Goal: Find specific page/section: Find specific page/section

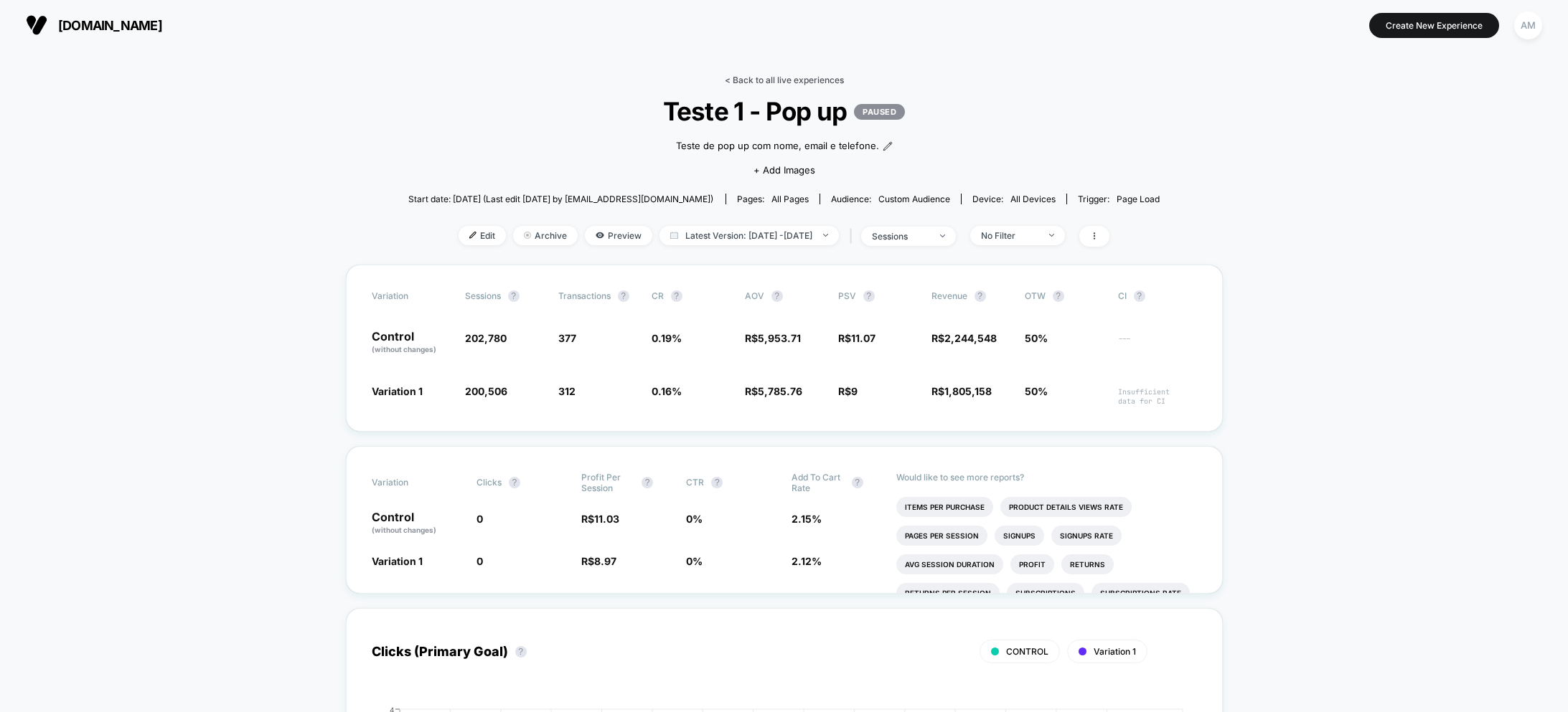
click at [823, 76] on link "< Back to all live experiences" at bounding box center [785, 80] width 119 height 11
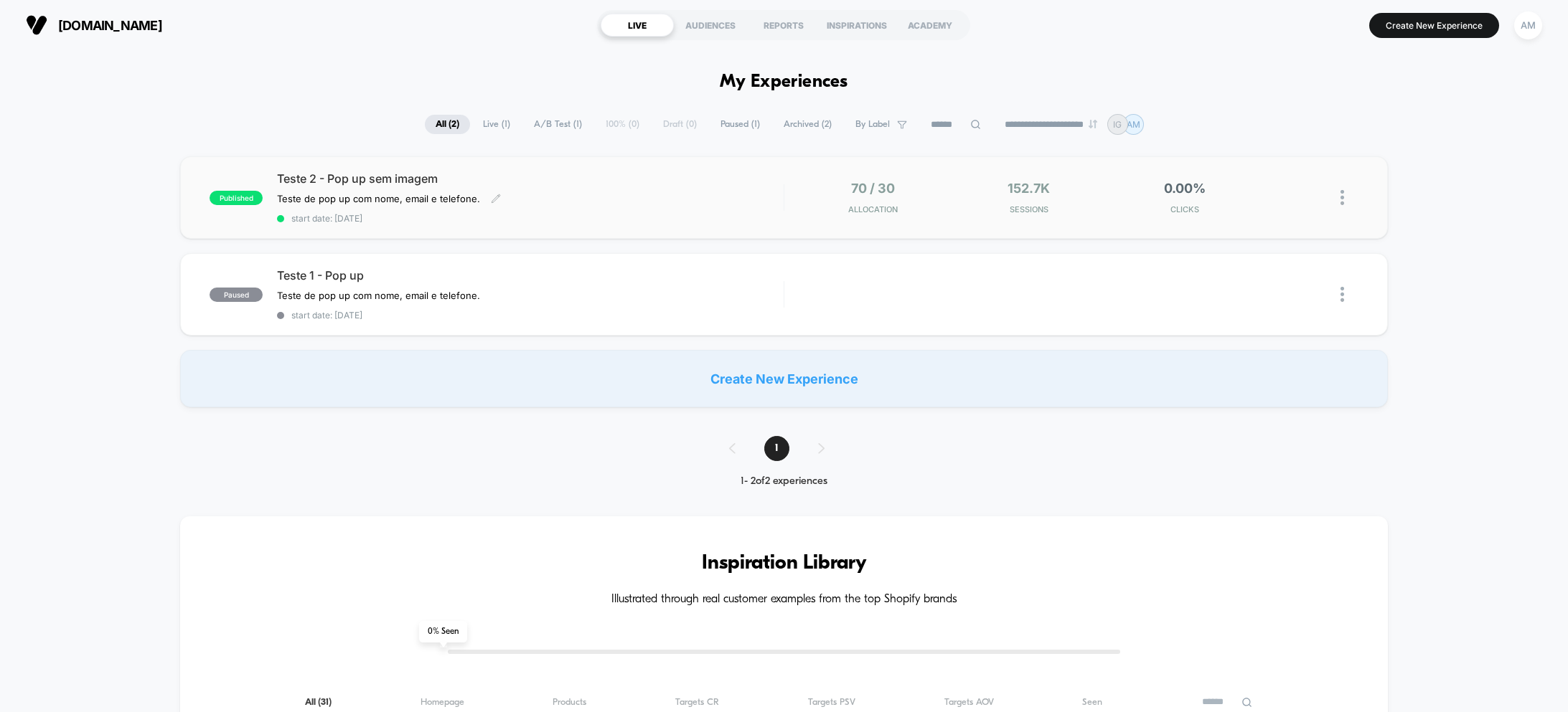
click at [555, 195] on div "Teste de pop up com nome, email e telefone. Click to edit experience details Te…" at bounding box center [454, 199] width 354 height 11
